Goal: Task Accomplishment & Management: Manage account settings

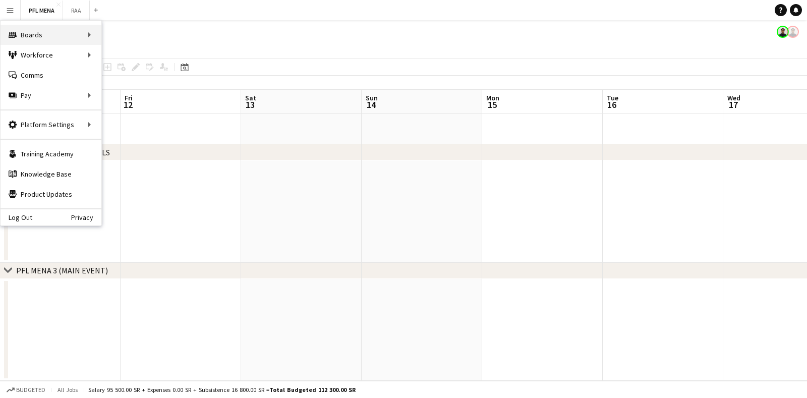
scroll to position [0, 354]
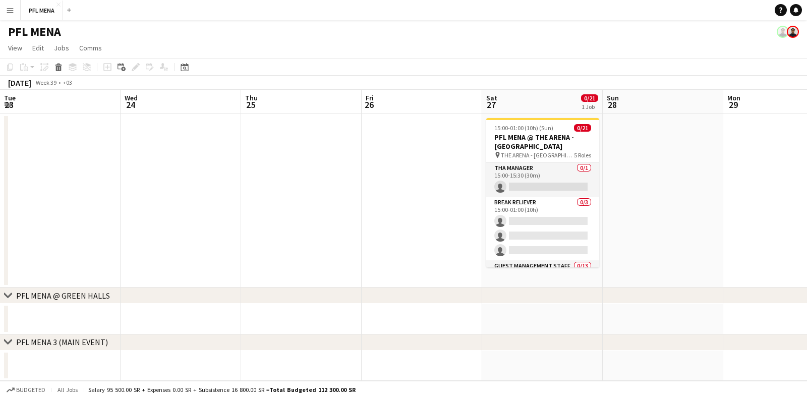
scroll to position [0, 285]
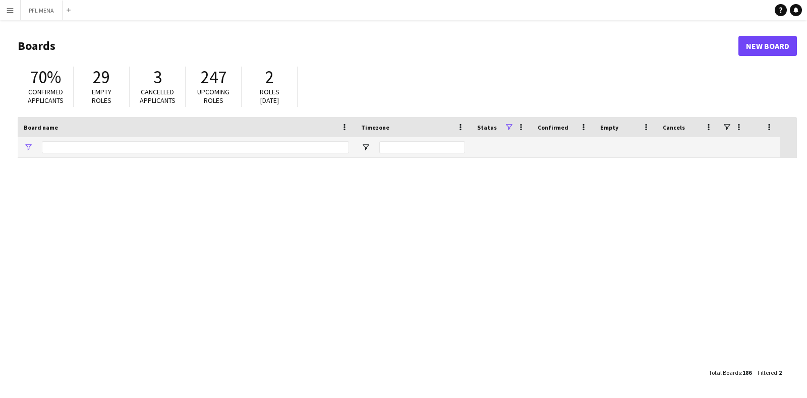
type input "***"
click at [11, 16] on button "Menu" at bounding box center [10, 10] width 20 height 20
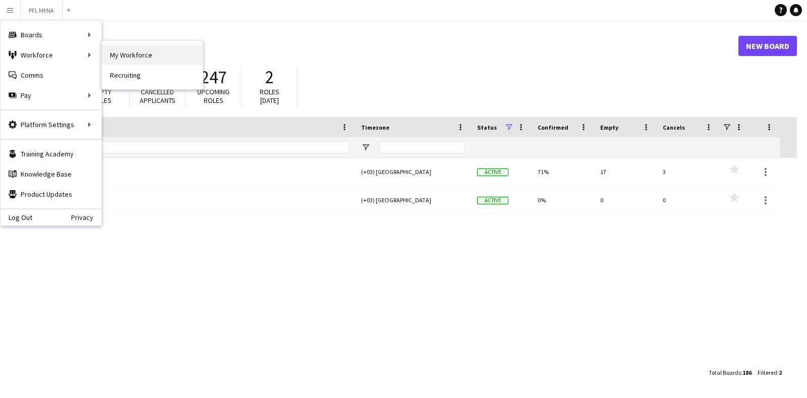
click at [133, 53] on link "My Workforce" at bounding box center [152, 55] width 101 height 20
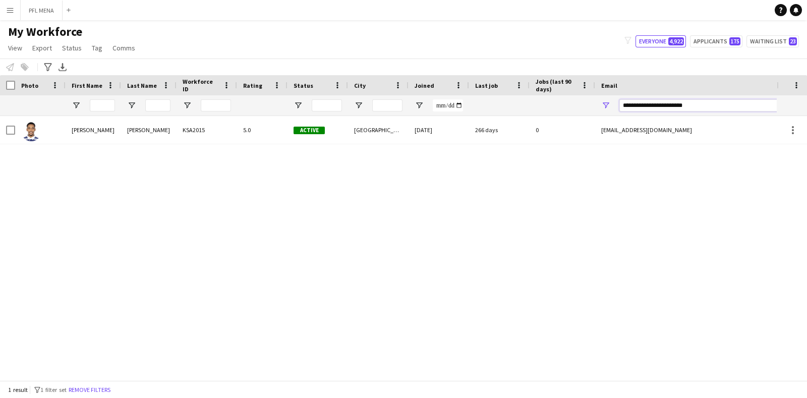
click at [692, 108] on input "**********" at bounding box center [704, 105] width 171 height 12
type input "*"
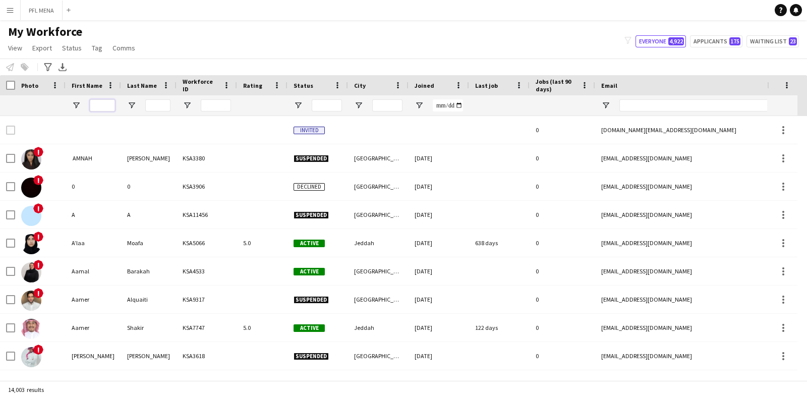
click at [112, 101] on input "First Name Filter Input" at bounding box center [102, 105] width 25 height 12
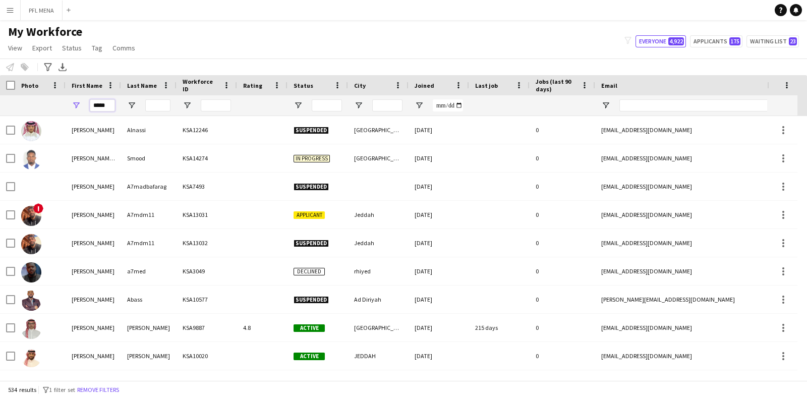
type input "*****"
click at [158, 106] on input "Last Name Filter Input" at bounding box center [157, 105] width 25 height 12
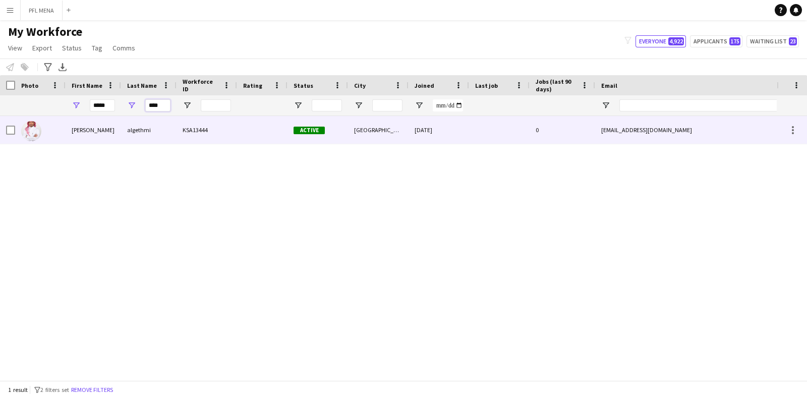
type input "****"
click at [195, 133] on div "KSA13444" at bounding box center [207, 130] width 61 height 28
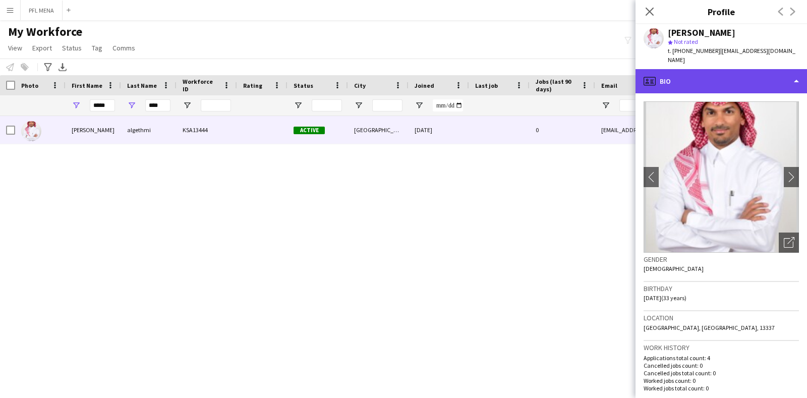
click at [732, 73] on div "profile Bio" at bounding box center [720, 81] width 171 height 24
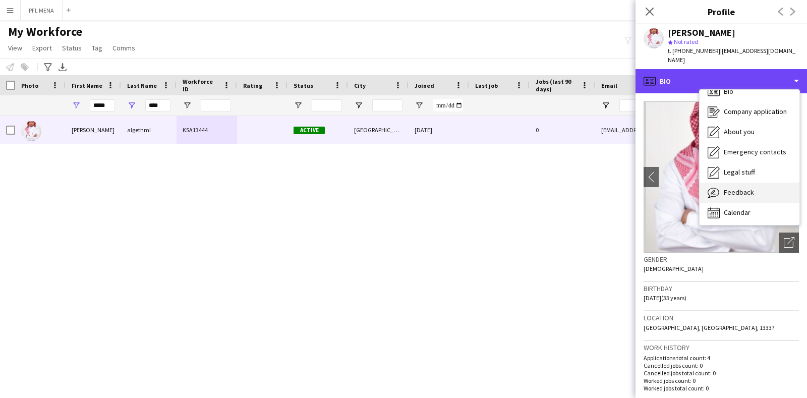
scroll to position [14, 0]
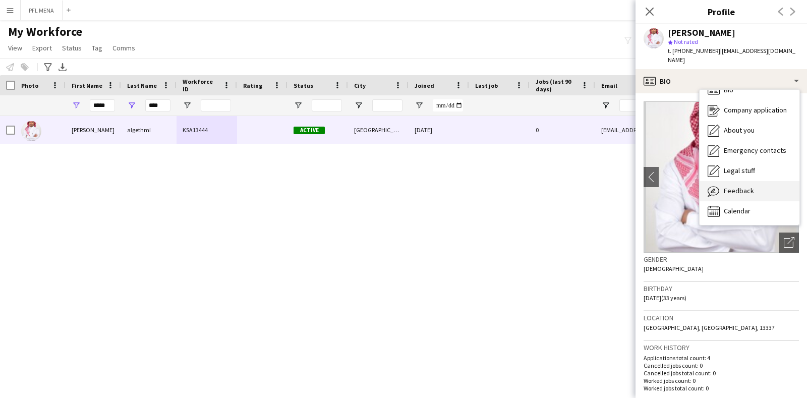
click at [756, 186] on div "Feedback Feedback" at bounding box center [749, 191] width 100 height 20
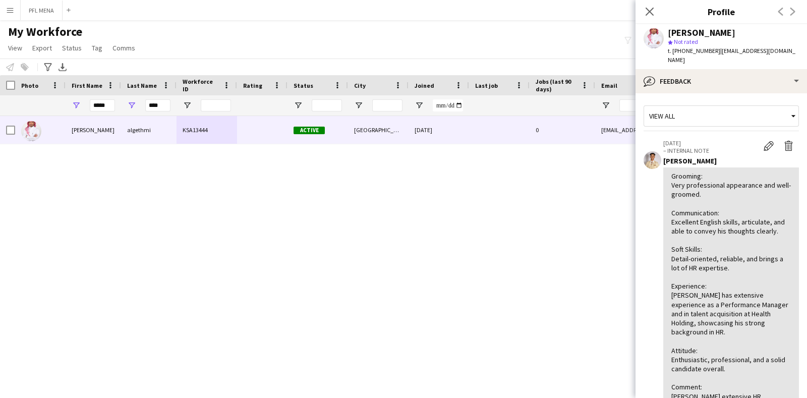
scroll to position [126, 0]
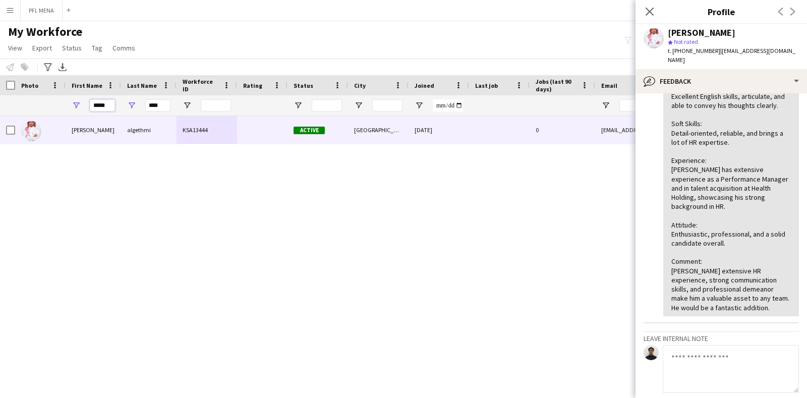
click at [102, 102] on input "*****" at bounding box center [102, 105] width 25 height 12
click at [103, 102] on input "*****" at bounding box center [102, 105] width 25 height 12
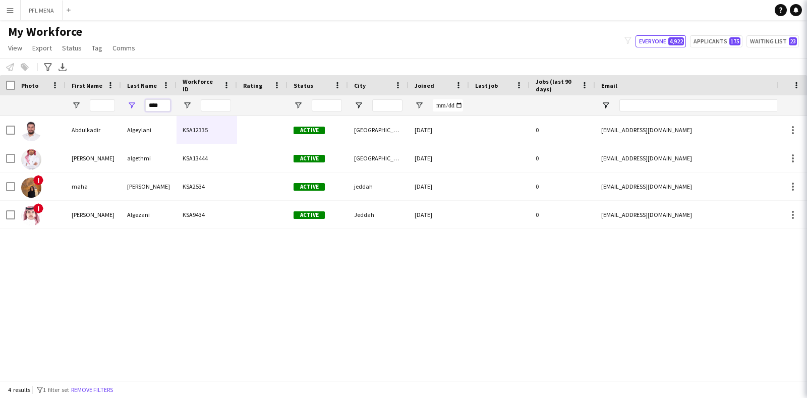
click at [161, 106] on input "****" at bounding box center [157, 105] width 25 height 12
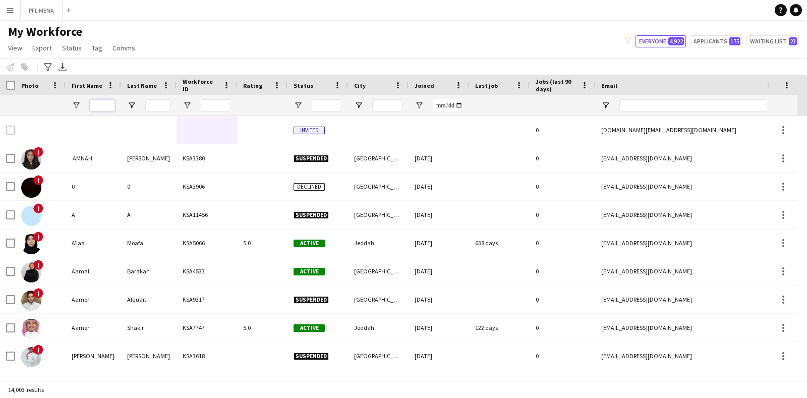
click at [106, 106] on input "First Name Filter Input" at bounding box center [102, 105] width 25 height 12
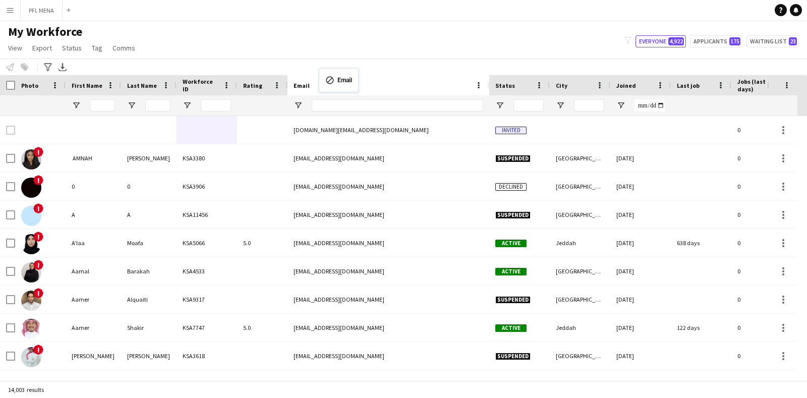
drag, startPoint x: 661, startPoint y: 83, endPoint x: 323, endPoint y: 73, distance: 338.5
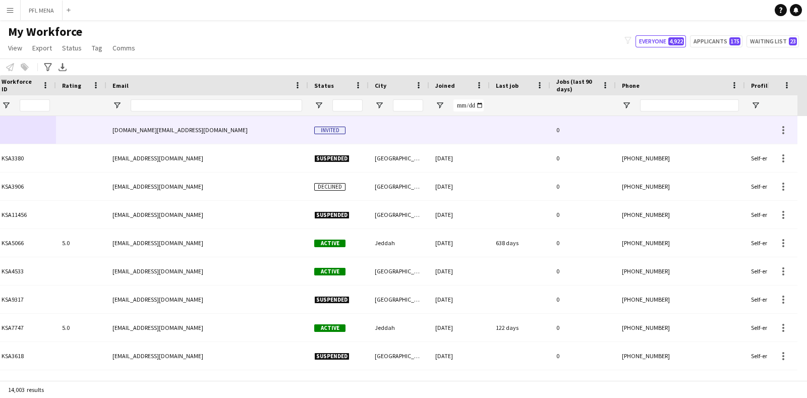
scroll to position [0, 182]
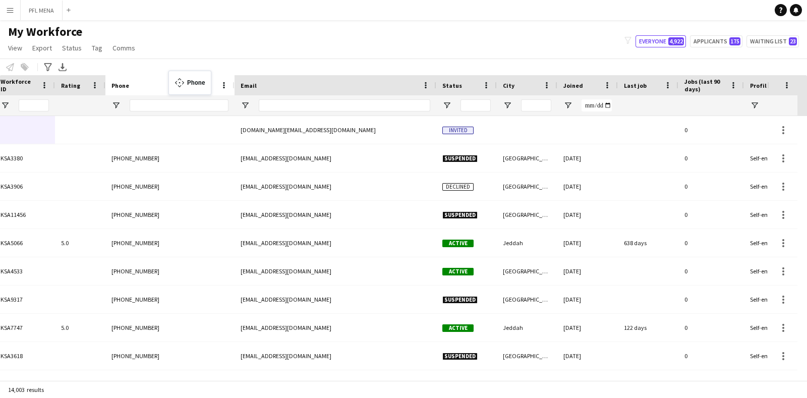
drag, startPoint x: 628, startPoint y: 87, endPoint x: 173, endPoint y: 77, distance: 454.5
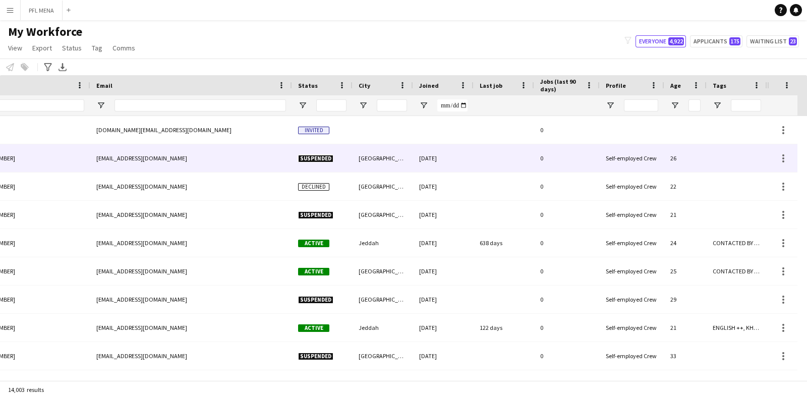
scroll to position [0, 0]
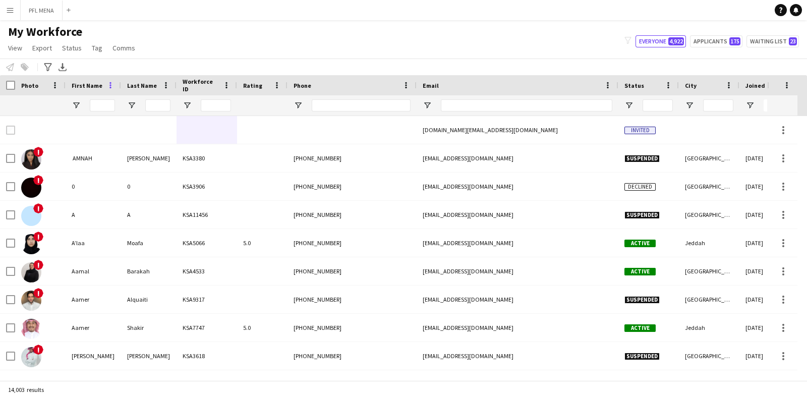
click at [114, 81] on span at bounding box center [110, 85] width 9 height 9
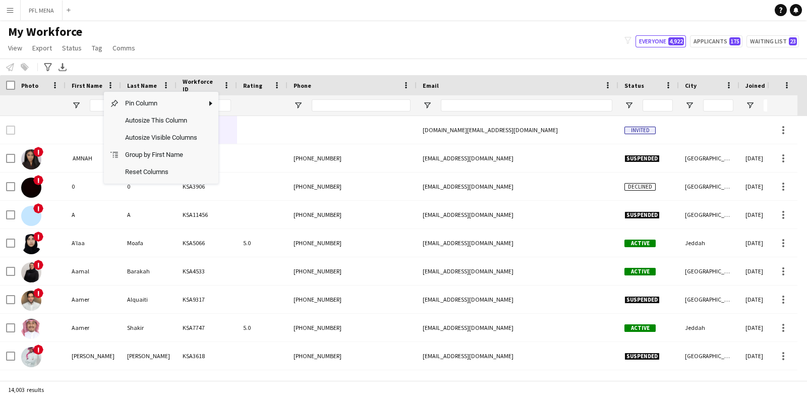
click at [237, 54] on div "My Workforce View Views Default view Basic Export View Full Name TAGS Test New …" at bounding box center [403, 41] width 807 height 34
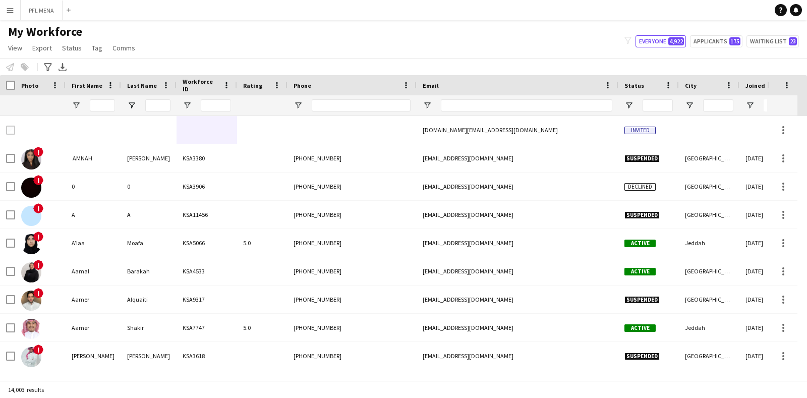
drag, startPoint x: 88, startPoint y: 83, endPoint x: 44, endPoint y: 81, distance: 43.9
click at [88, 83] on span "First Name" at bounding box center [87, 86] width 31 height 8
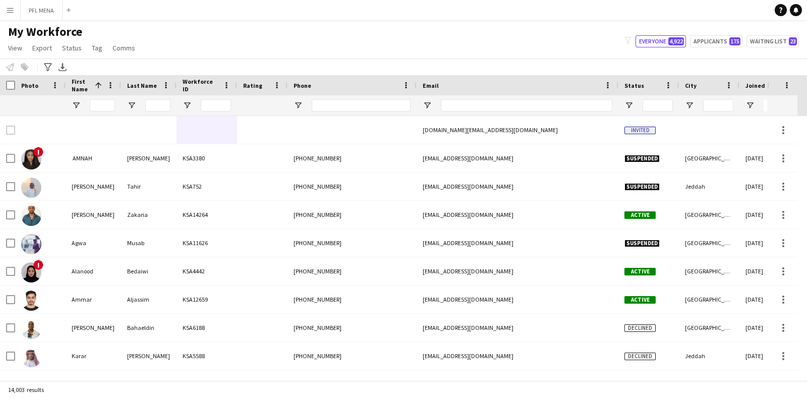
click at [78, 84] on span "First Name" at bounding box center [81, 85] width 19 height 15
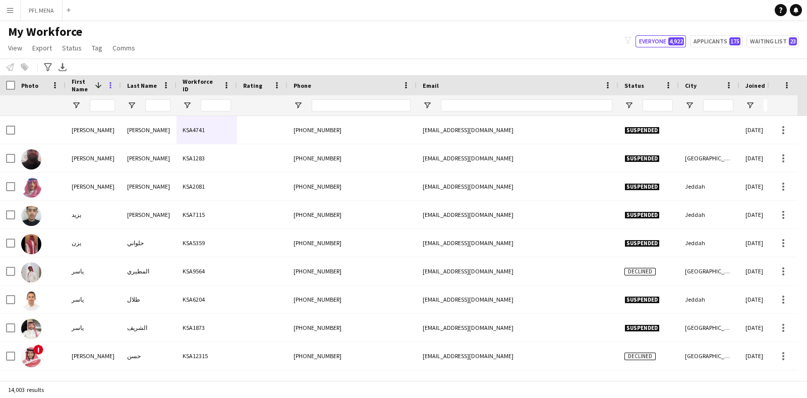
click at [110, 85] on span at bounding box center [110, 85] width 9 height 9
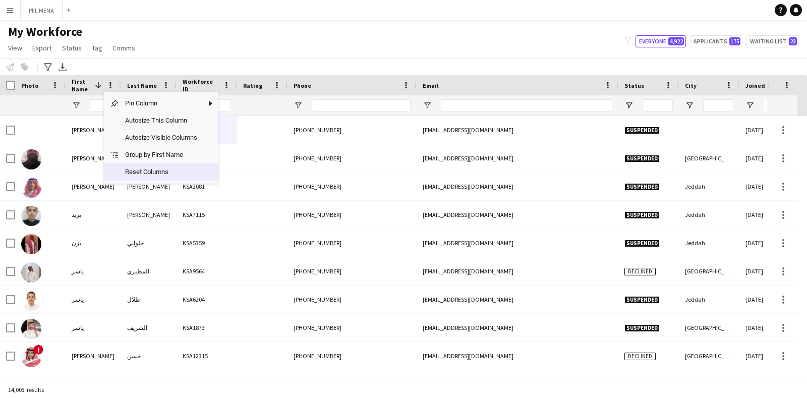
drag, startPoint x: 140, startPoint y: 167, endPoint x: 191, endPoint y: 173, distance: 51.2
click at [141, 168] on span "Reset Columns" at bounding box center [161, 171] width 84 height 17
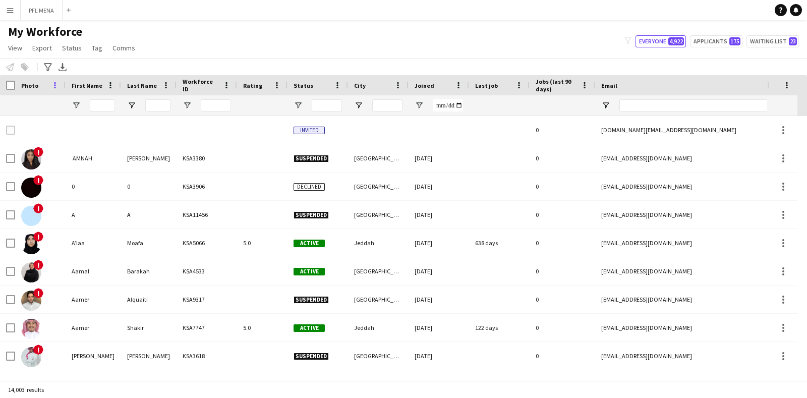
click at [57, 89] on span at bounding box center [54, 85] width 9 height 9
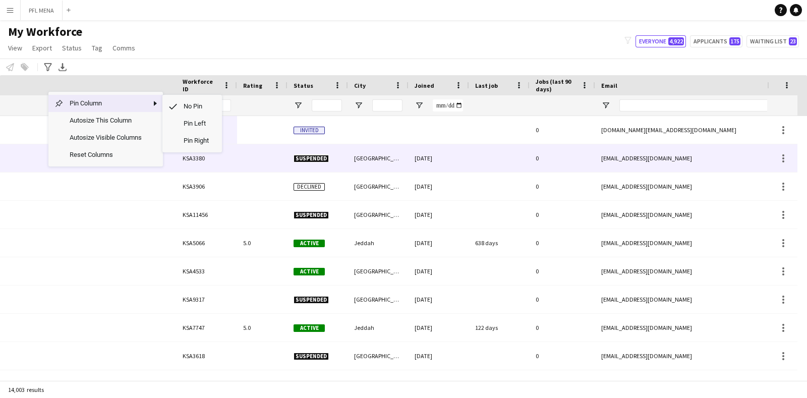
scroll to position [0, 326]
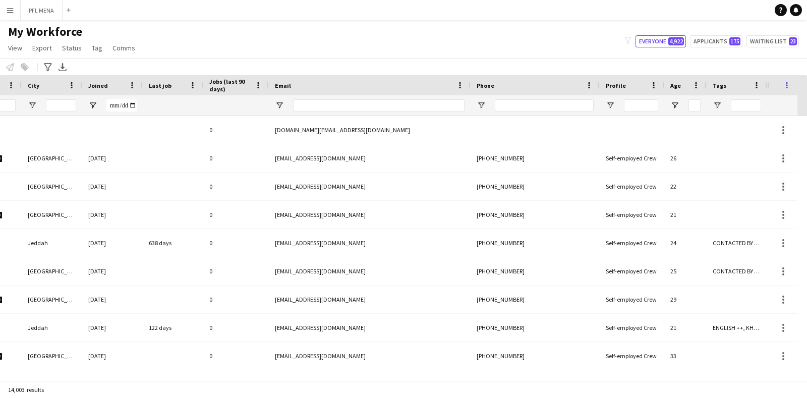
click at [783, 85] on span at bounding box center [786, 85] width 9 height 9
click at [737, 63] on div "Notify workforce Add to tag Select at least one crew to tag him or her. Advance…" at bounding box center [403, 66] width 807 height 17
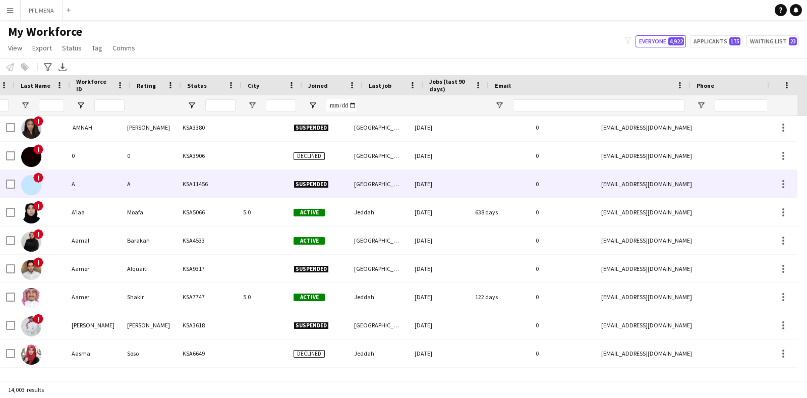
scroll to position [0, 0]
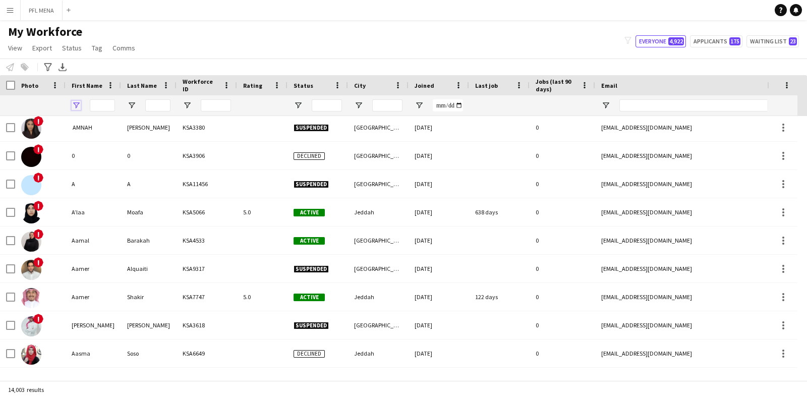
click at [79, 105] on span "Open Filter Menu" at bounding box center [76, 105] width 9 height 9
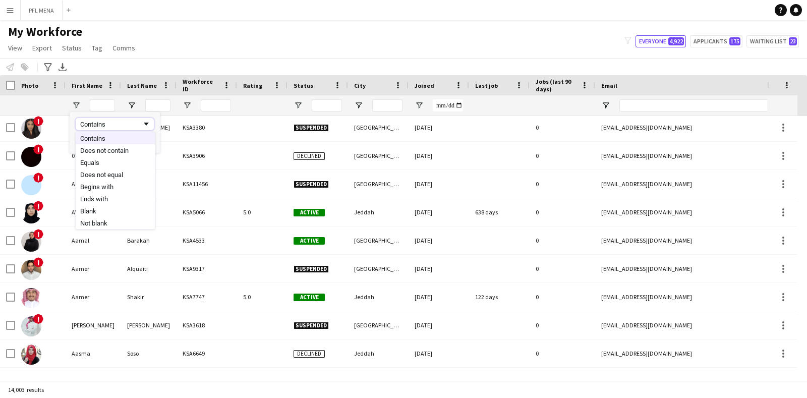
click at [146, 127] on span "Filtering operator" at bounding box center [146, 124] width 9 height 9
click at [207, 37] on div "My Workforce View Views Default view Basic Export View Full Name TAGS Test New …" at bounding box center [403, 41] width 807 height 34
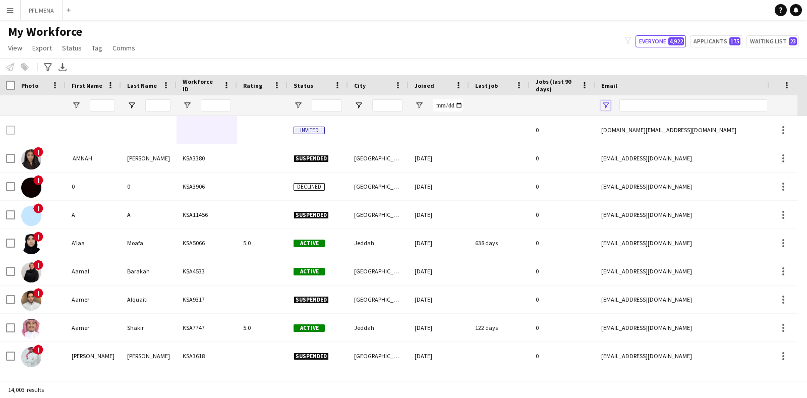
click at [609, 106] on span "Open Filter Menu" at bounding box center [605, 105] width 9 height 9
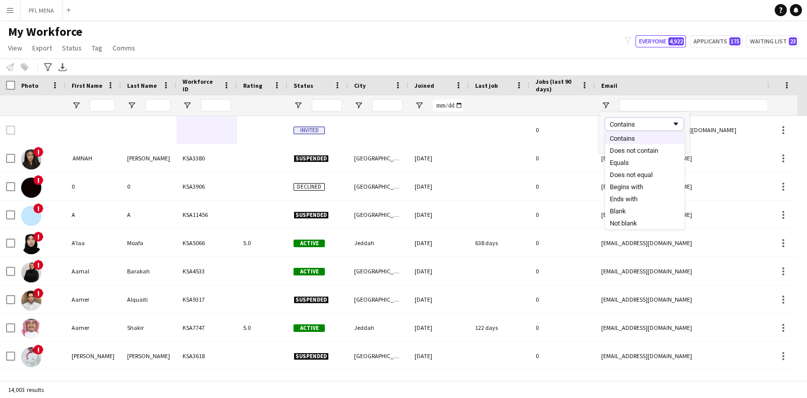
click at [672, 124] on span "Filtering operator" at bounding box center [675, 124] width 9 height 9
click at [665, 127] on div "Contains" at bounding box center [641, 125] width 62 height 8
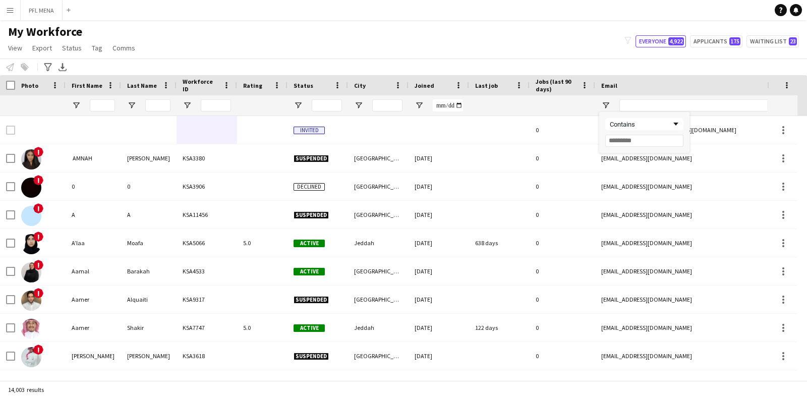
click at [589, 46] on div "My Workforce View Views Default view Basic Export View Full Name TAGS Test New …" at bounding box center [403, 41] width 807 height 34
click at [299, 105] on span "Open Filter Menu" at bounding box center [298, 105] width 9 height 9
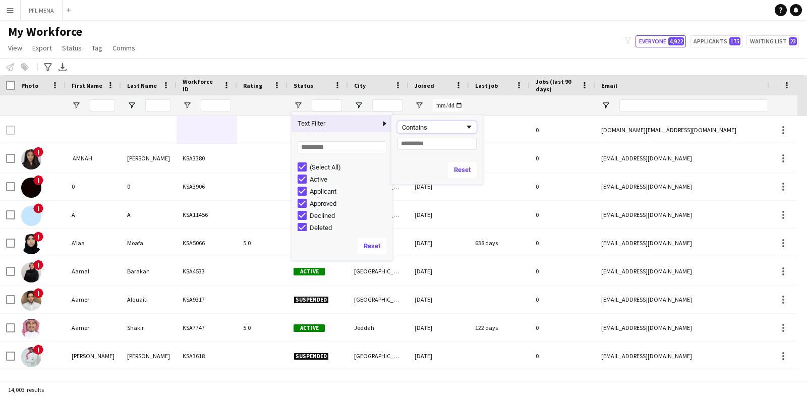
click at [429, 127] on div "Contains" at bounding box center [433, 128] width 63 height 8
click at [193, 104] on div at bounding box center [207, 105] width 61 height 20
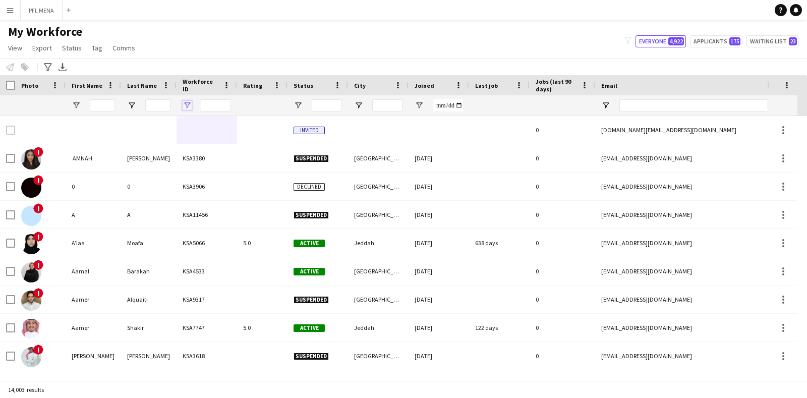
click at [191, 104] on span "Open Filter Menu" at bounding box center [187, 105] width 9 height 9
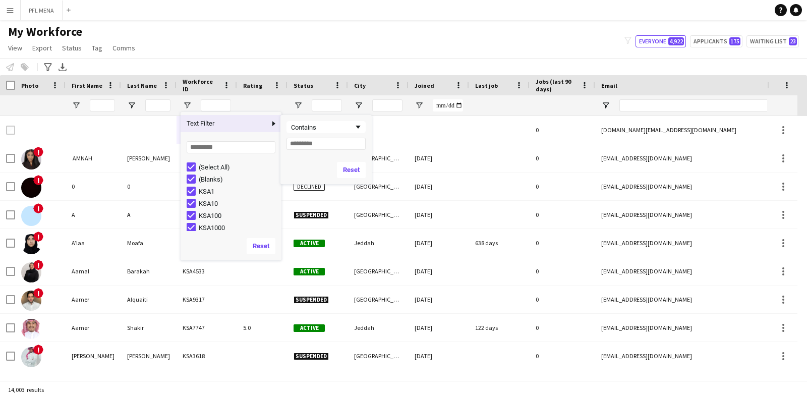
click at [263, 125] on span "Text Filter" at bounding box center [225, 123] width 89 height 17
click at [343, 124] on div "Contains" at bounding box center [322, 128] width 63 height 8
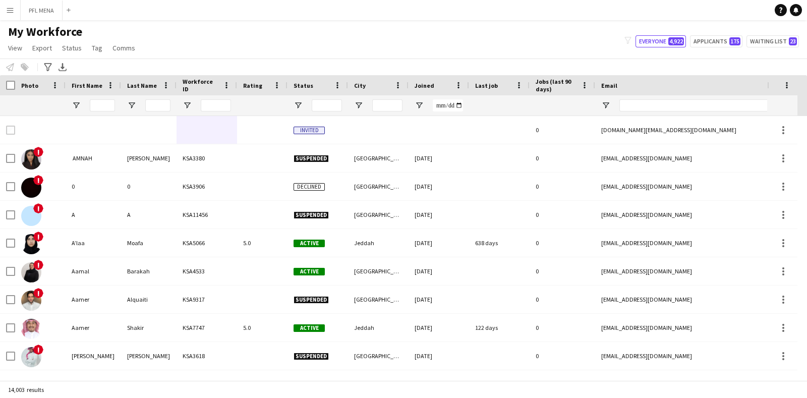
click at [373, 48] on div "My Workforce View Views Default view Basic Export View Full Name TAGS Test New …" at bounding box center [403, 41] width 807 height 34
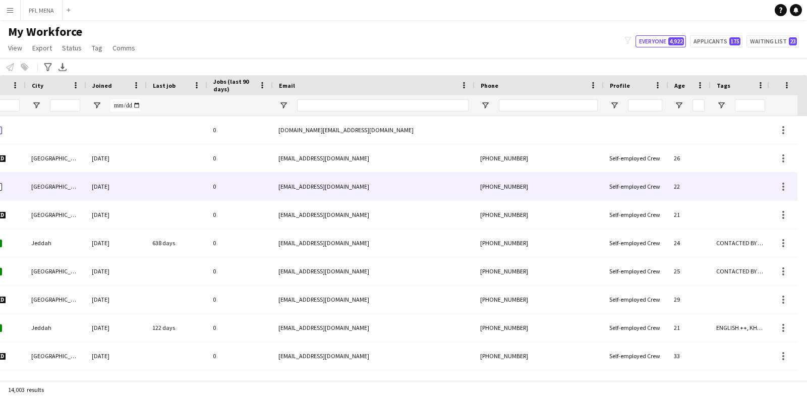
scroll to position [0, 323]
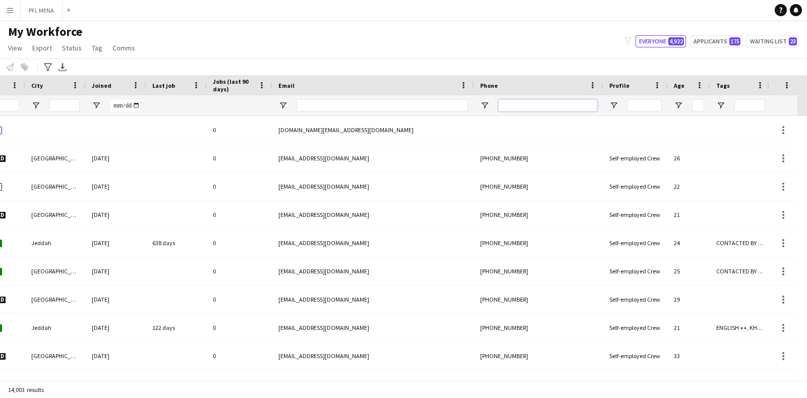
click at [558, 107] on input "Phone Filter Input" at bounding box center [547, 105] width 99 height 12
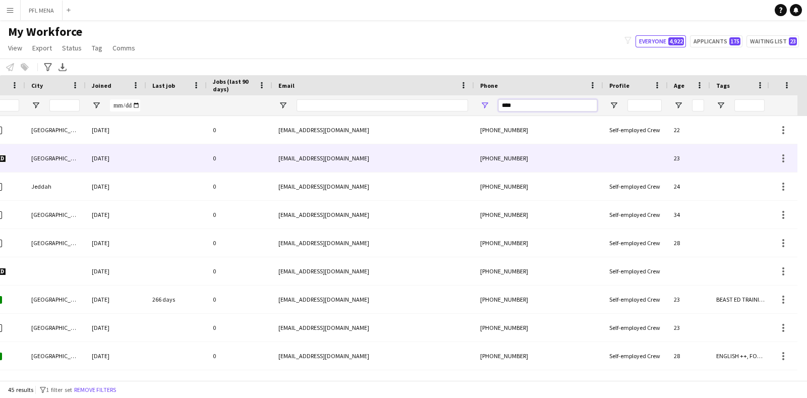
scroll to position [0, 0]
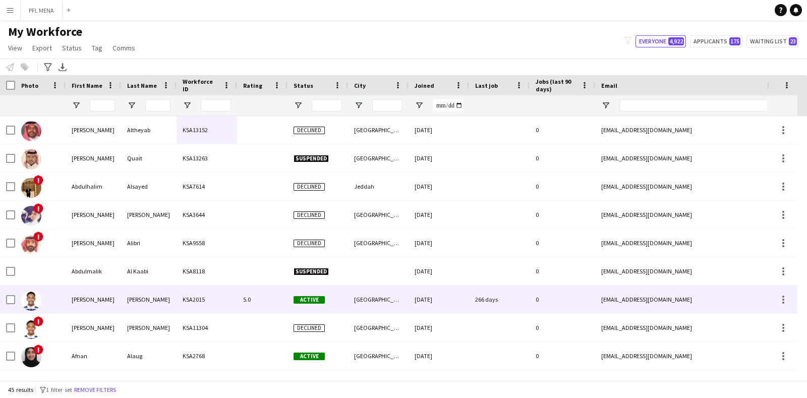
type input "****"
click at [190, 295] on div "KSA2015" at bounding box center [207, 299] width 61 height 28
